Goal: Task Accomplishment & Management: Use online tool/utility

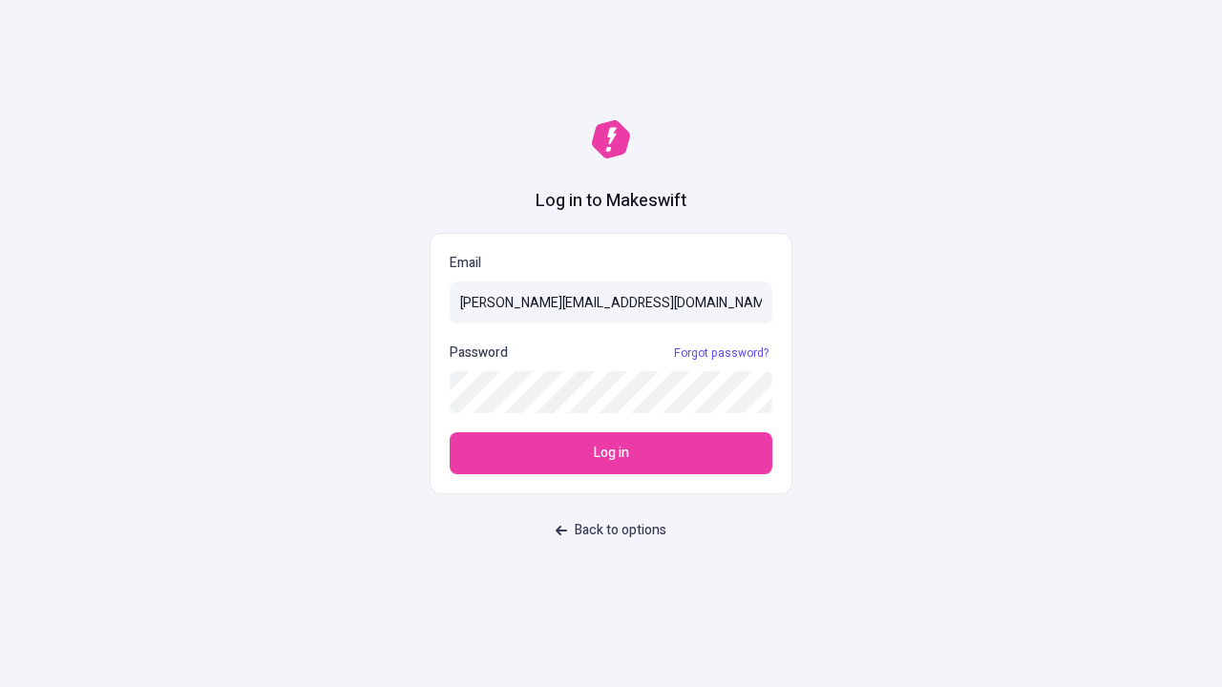
type input "[PERSON_NAME][EMAIL_ADDRESS][DOMAIN_NAME]"
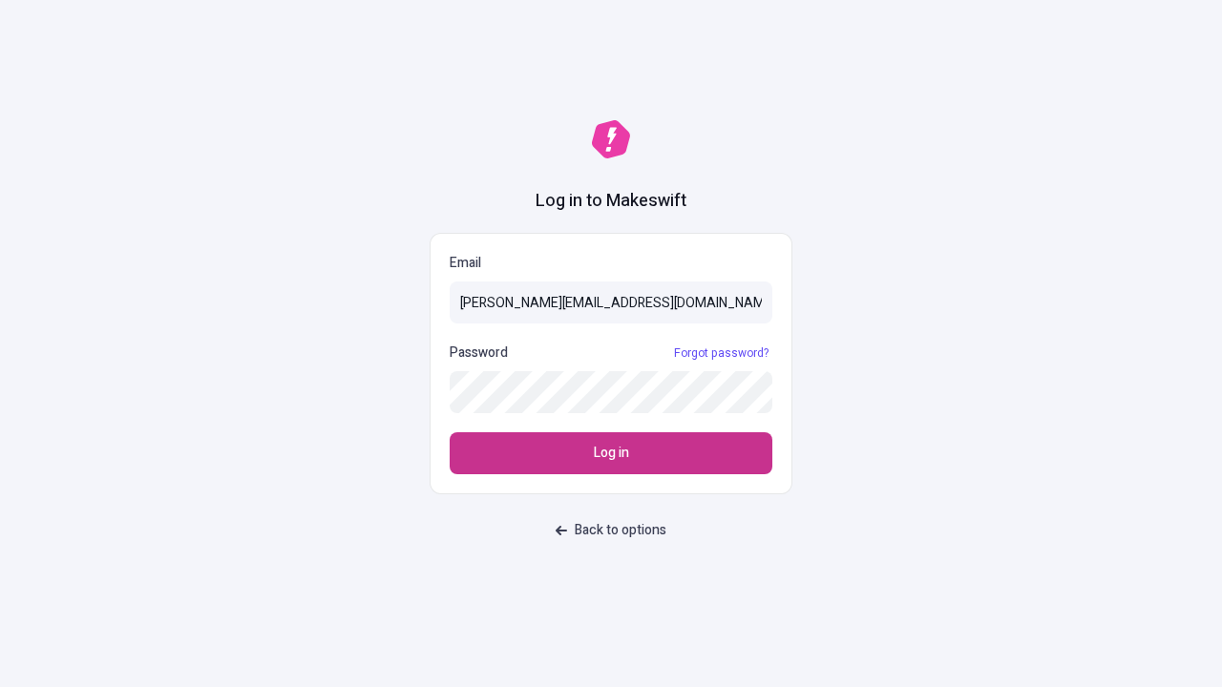
click at [611, 453] on span "Log in" at bounding box center [611, 453] width 35 height 21
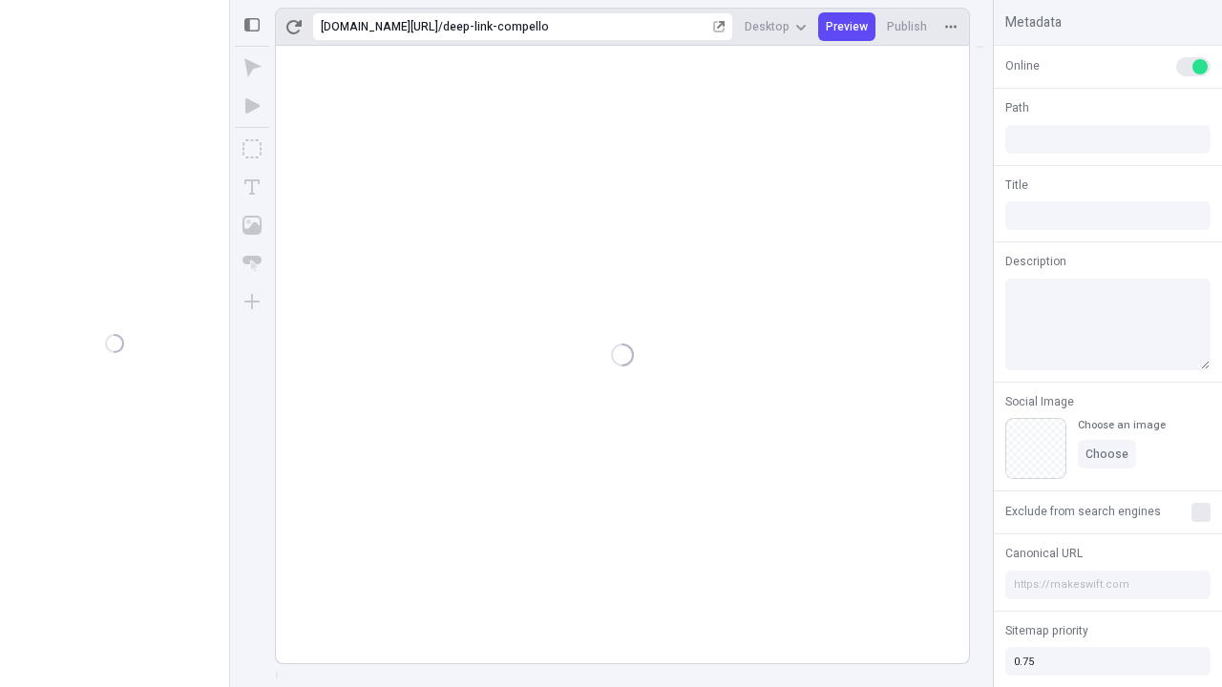
type input "/deep-link-compello"
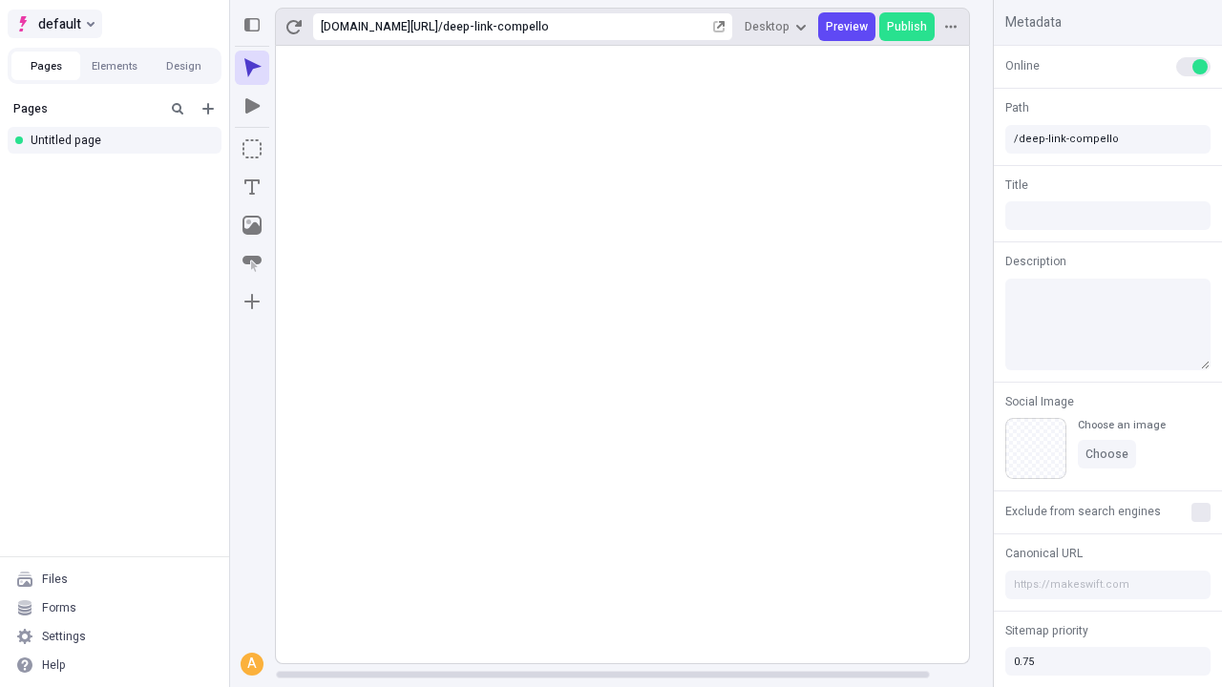
click at [53, 24] on span "default" at bounding box center [59, 23] width 43 height 23
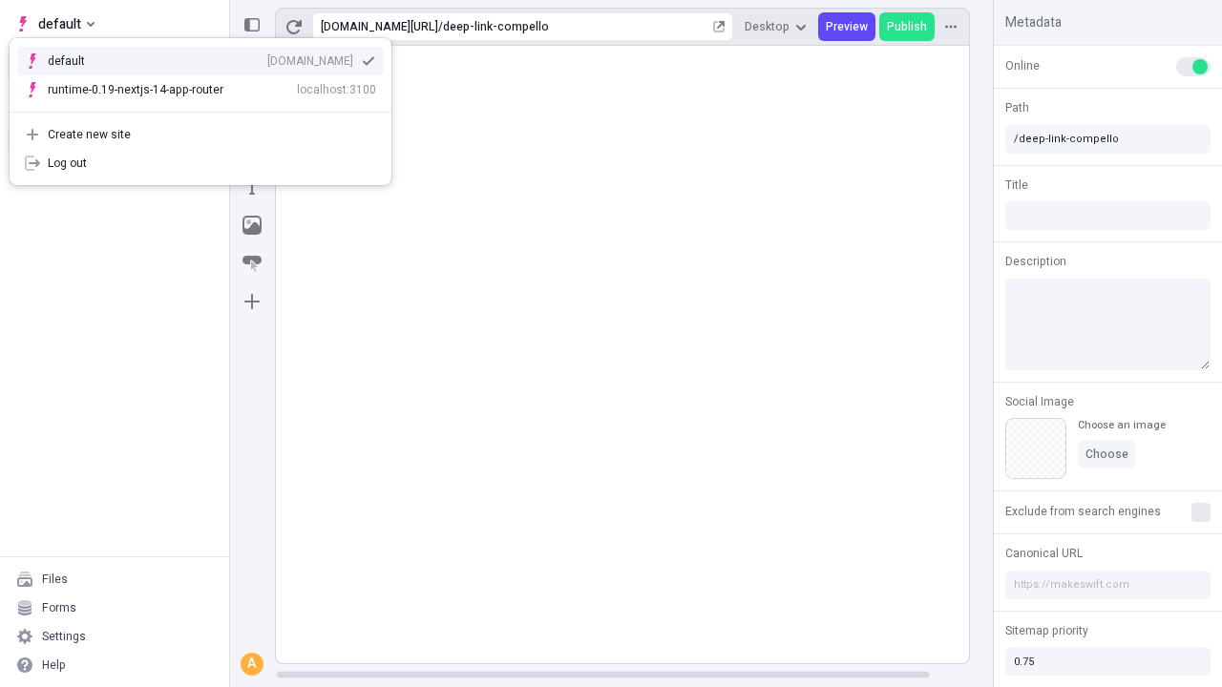
click at [267, 57] on div "[DOMAIN_NAME]" at bounding box center [310, 60] width 86 height 15
click at [208, 109] on icon "Add new" at bounding box center [207, 108] width 11 height 11
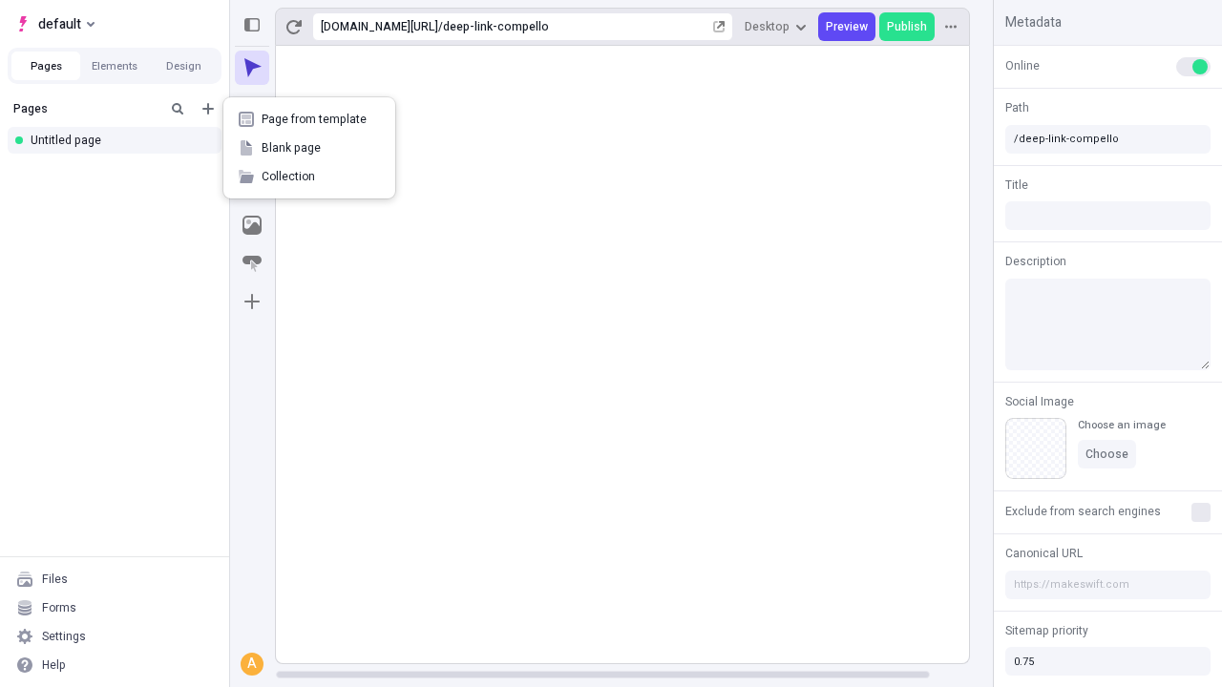
click at [309, 148] on span "Blank page" at bounding box center [321, 147] width 118 height 15
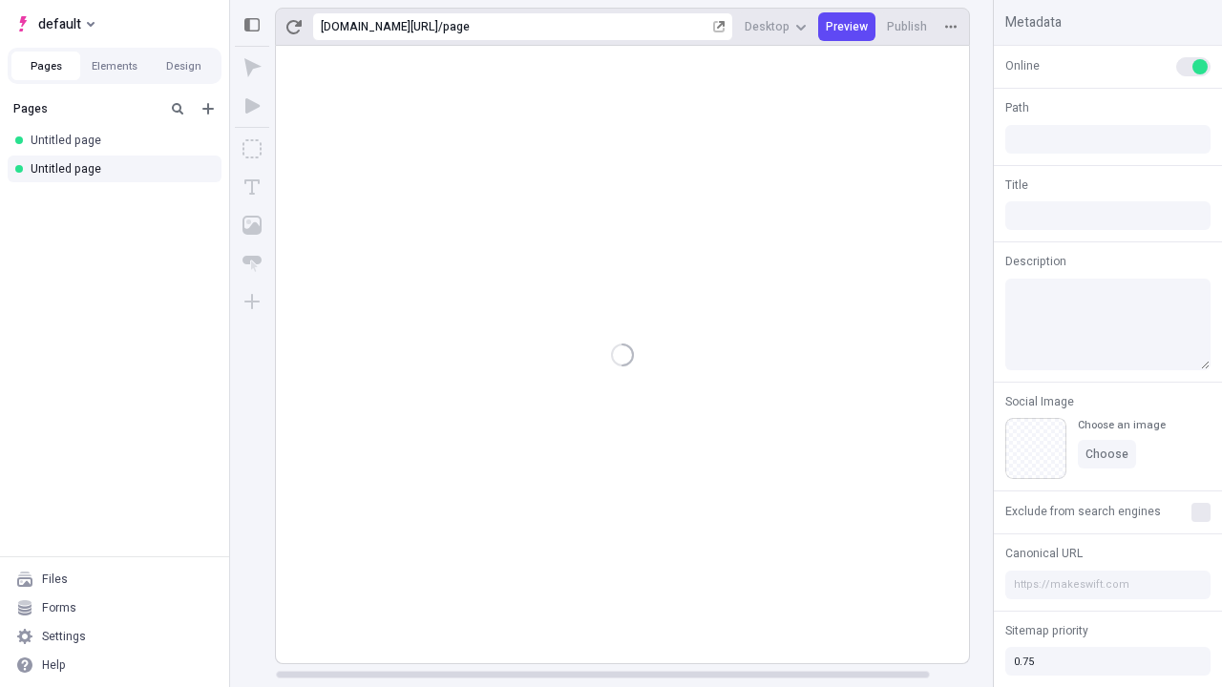
type input "/page"
